Goal: Task Accomplishment & Management: Use online tool/utility

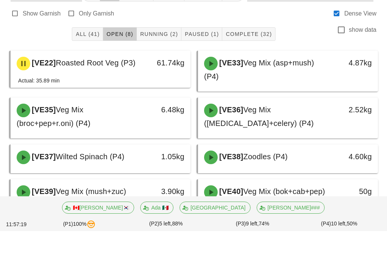
scroll to position [44, 0]
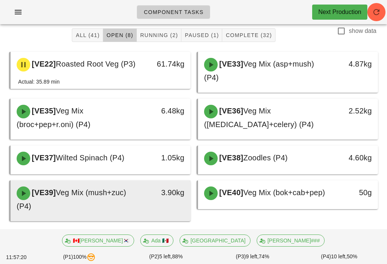
click at [126, 205] on div "[VE39] Veg Mix (mush+zuc) (P4)" at bounding box center [78, 199] width 133 height 35
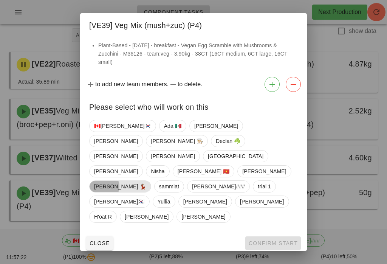
click at [96, 181] on span "[PERSON_NAME] 💃🏽" at bounding box center [120, 186] width 52 height 11
click at [281, 236] on button "Confirm Start" at bounding box center [274, 243] width 56 height 14
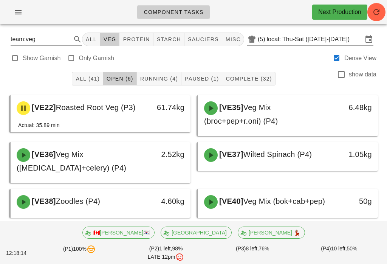
click at [155, 68] on div "All (41) Open (6) Running (4) Paused (1) Complete (32) show data" at bounding box center [194, 79] width 378 height 24
click at [156, 76] on span "Running (4)" at bounding box center [159, 79] width 38 height 6
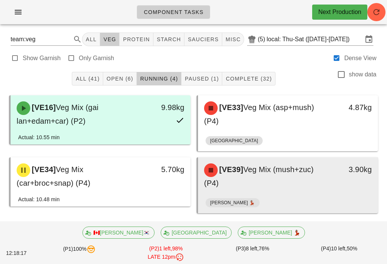
click at [294, 184] on div "[VE39] Veg Mix (mush+zuc) (P4)" at bounding box center [266, 176] width 133 height 35
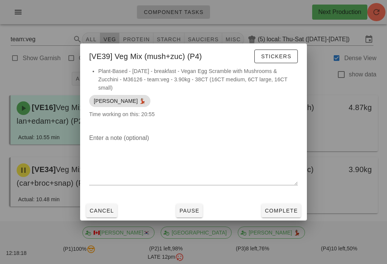
click at [190, 213] on span "Pause" at bounding box center [189, 211] width 20 height 6
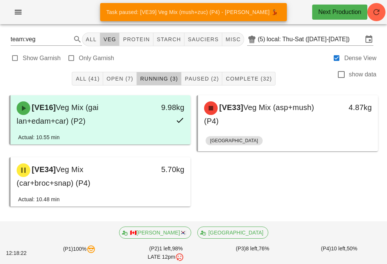
click at [125, 74] on button "Open (7)" at bounding box center [120, 79] width 34 height 14
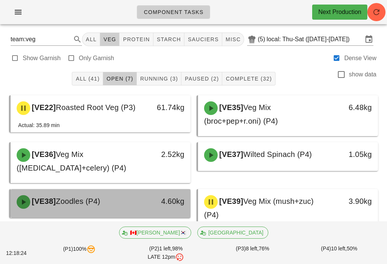
click at [101, 199] on span "Zoodles (P4)" at bounding box center [78, 201] width 45 height 8
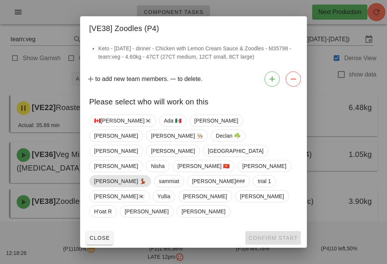
click at [112, 176] on span "[PERSON_NAME] 💃🏽" at bounding box center [120, 181] width 52 height 11
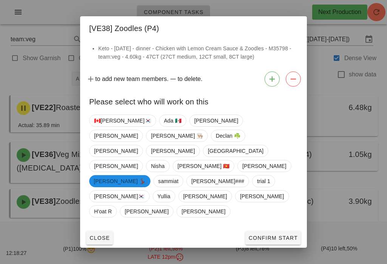
click at [283, 235] on span "Confirm Start" at bounding box center [274, 238] width 50 height 6
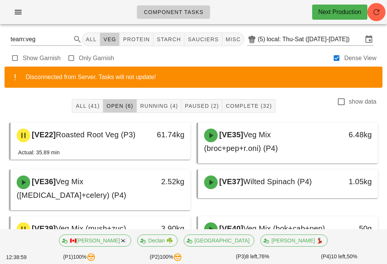
click at [22, 2] on div "Component Tasks Next Production" at bounding box center [193, 12] width 387 height 24
click at [20, 14] on icon "button" at bounding box center [18, 12] width 9 height 9
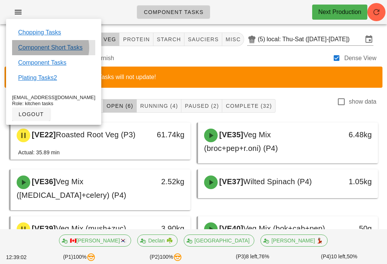
click at [70, 50] on link "Component Short Tasks" at bounding box center [50, 47] width 64 height 9
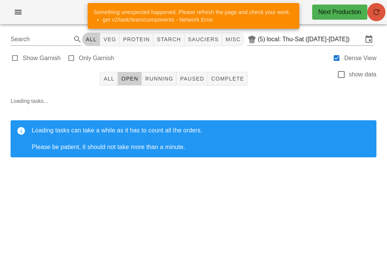
click at [384, 11] on span "button" at bounding box center [377, 12] width 18 height 9
